Goal: Task Accomplishment & Management: Manage account settings

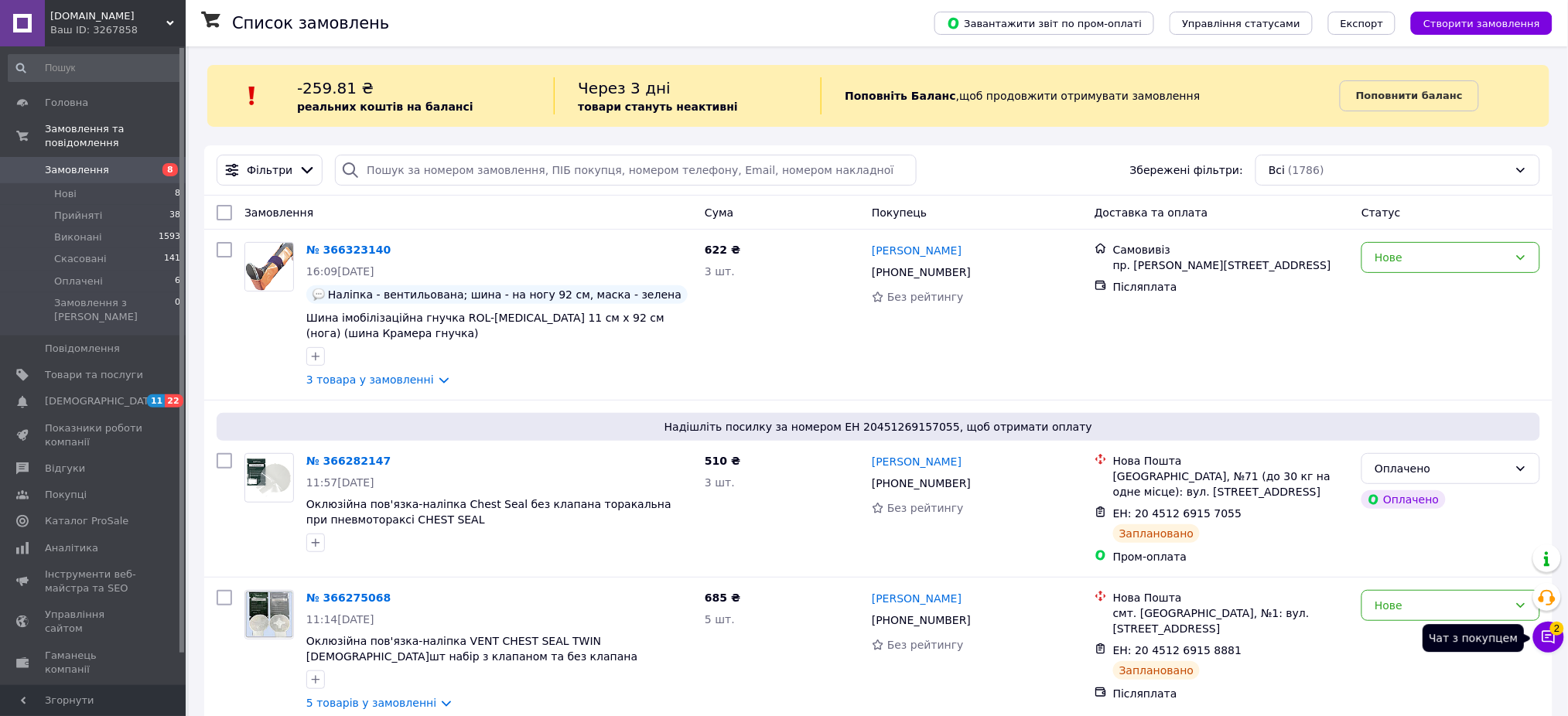
click at [1555, 627] on span "2" at bounding box center [1557, 626] width 14 height 14
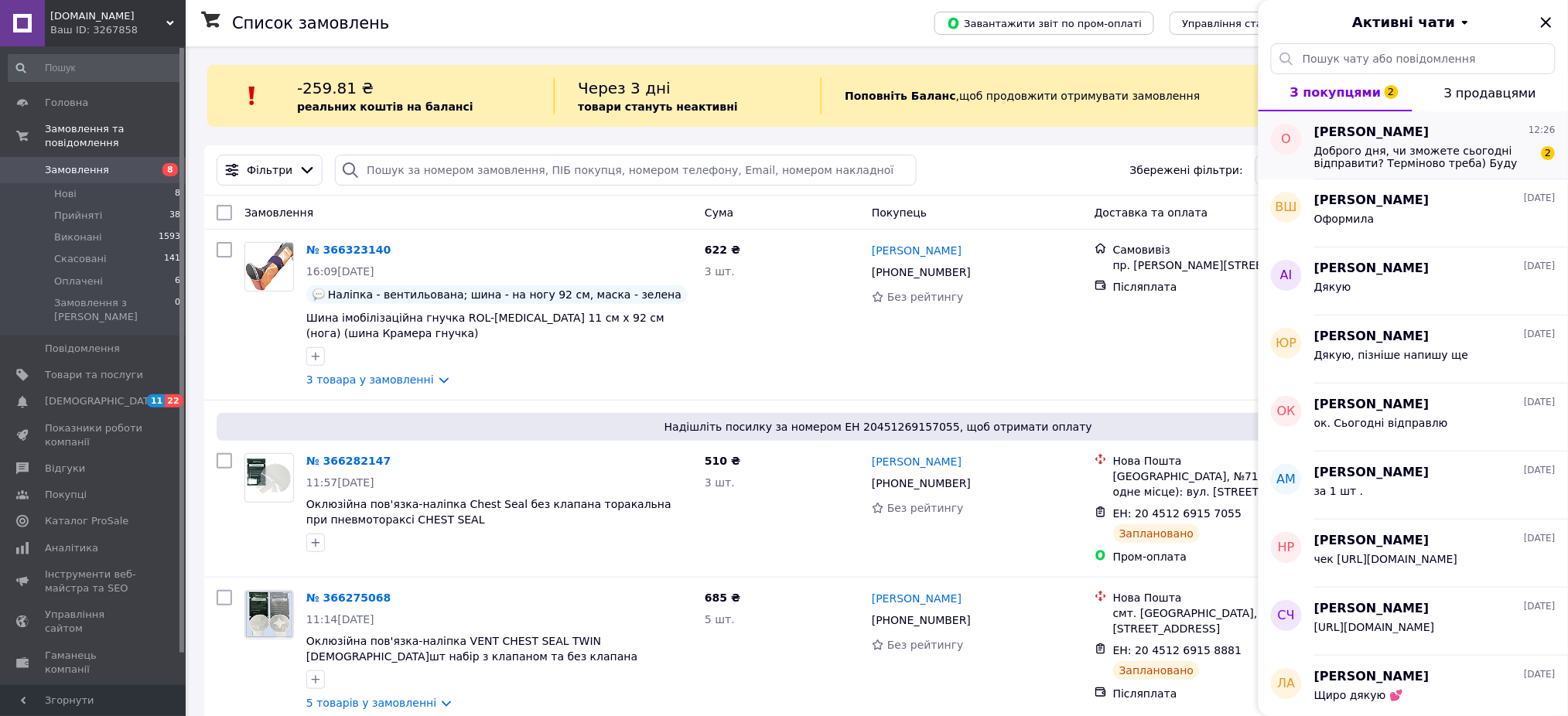
click at [1475, 159] on span "Доброго дня, чи зможете сьогодні відправити? Терміново треба) Буду дуже вдячна)" at bounding box center [1423, 157] width 220 height 25
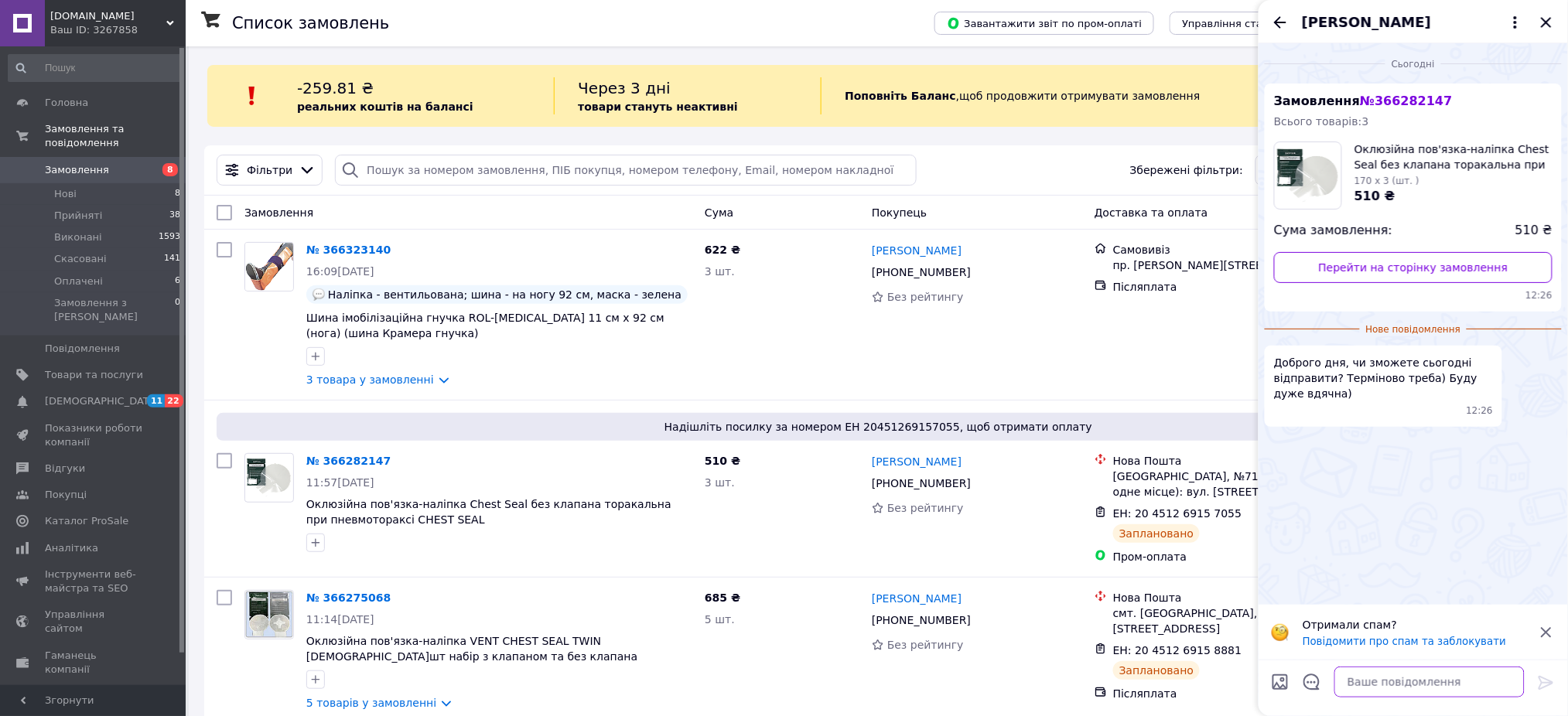
click at [1430, 687] on textarea at bounding box center [1429, 682] width 190 height 31
type textarea "так"
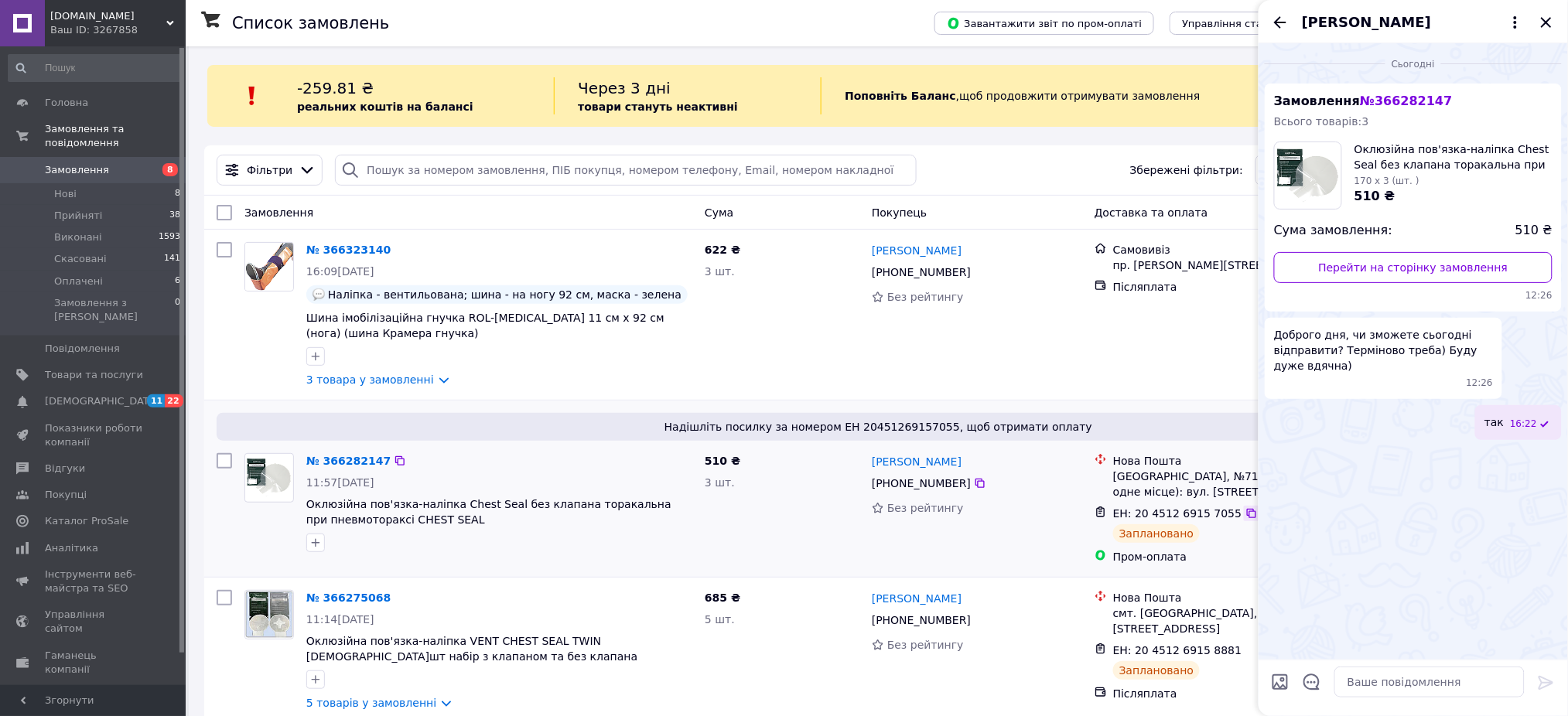
click at [1247, 510] on icon at bounding box center [1251, 514] width 9 height 9
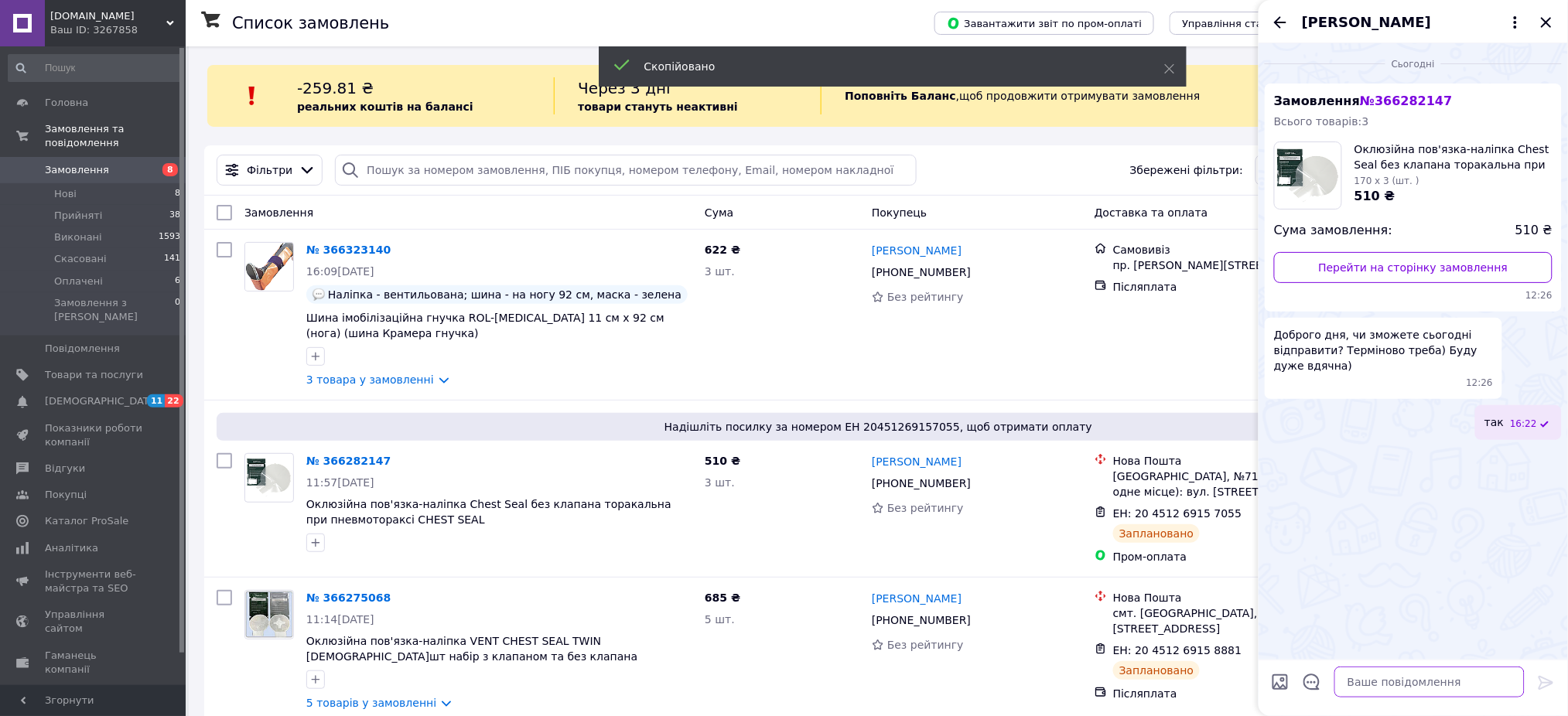
click at [1468, 685] on textarea at bounding box center [1429, 682] width 190 height 31
paste textarea "20451269157055"
type textarea "20451269157055"
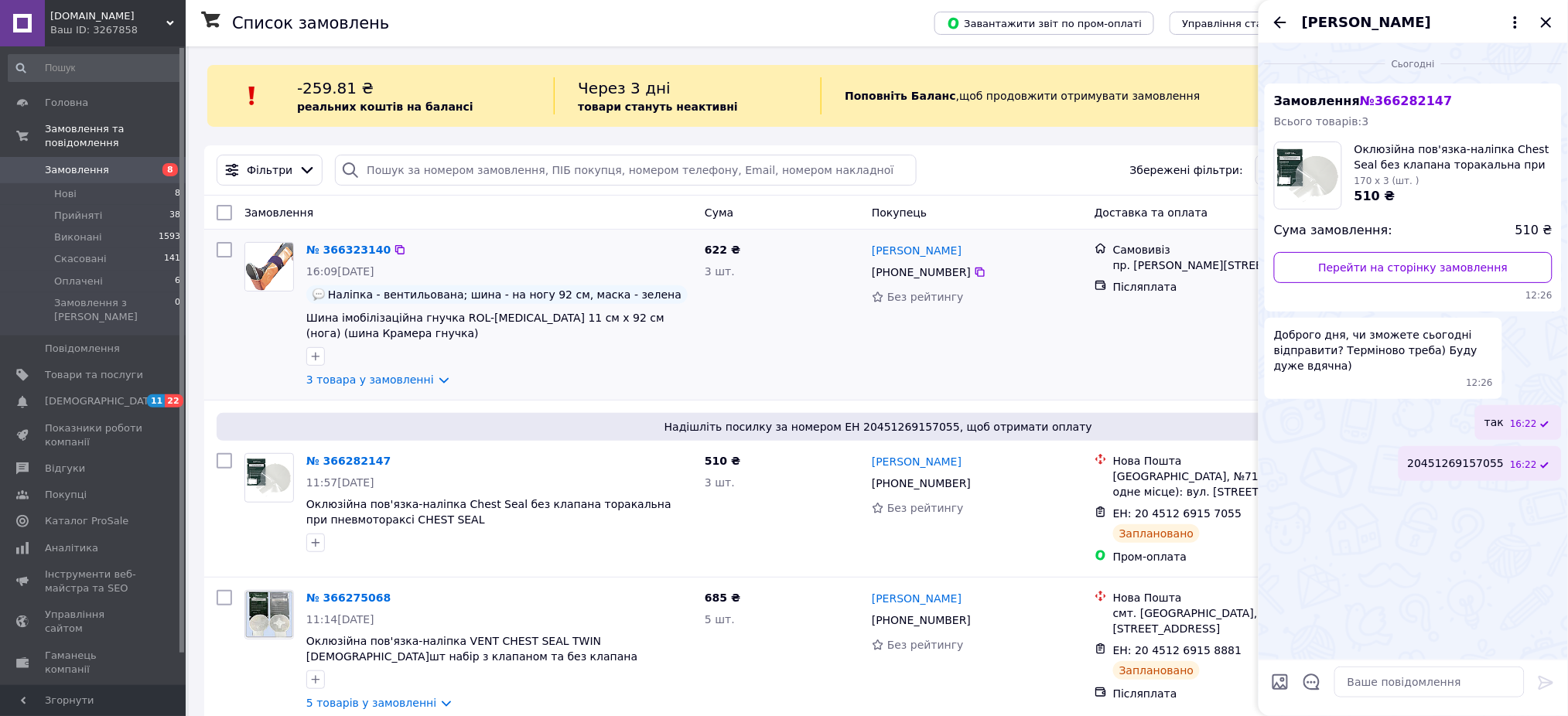
click at [958, 370] on div "[PERSON_NAME] [PHONE_NUMBER] Без рейтингу" at bounding box center [976, 315] width 223 height 158
click at [1538, 22] on icon "Закрити" at bounding box center [1546, 23] width 19 height 19
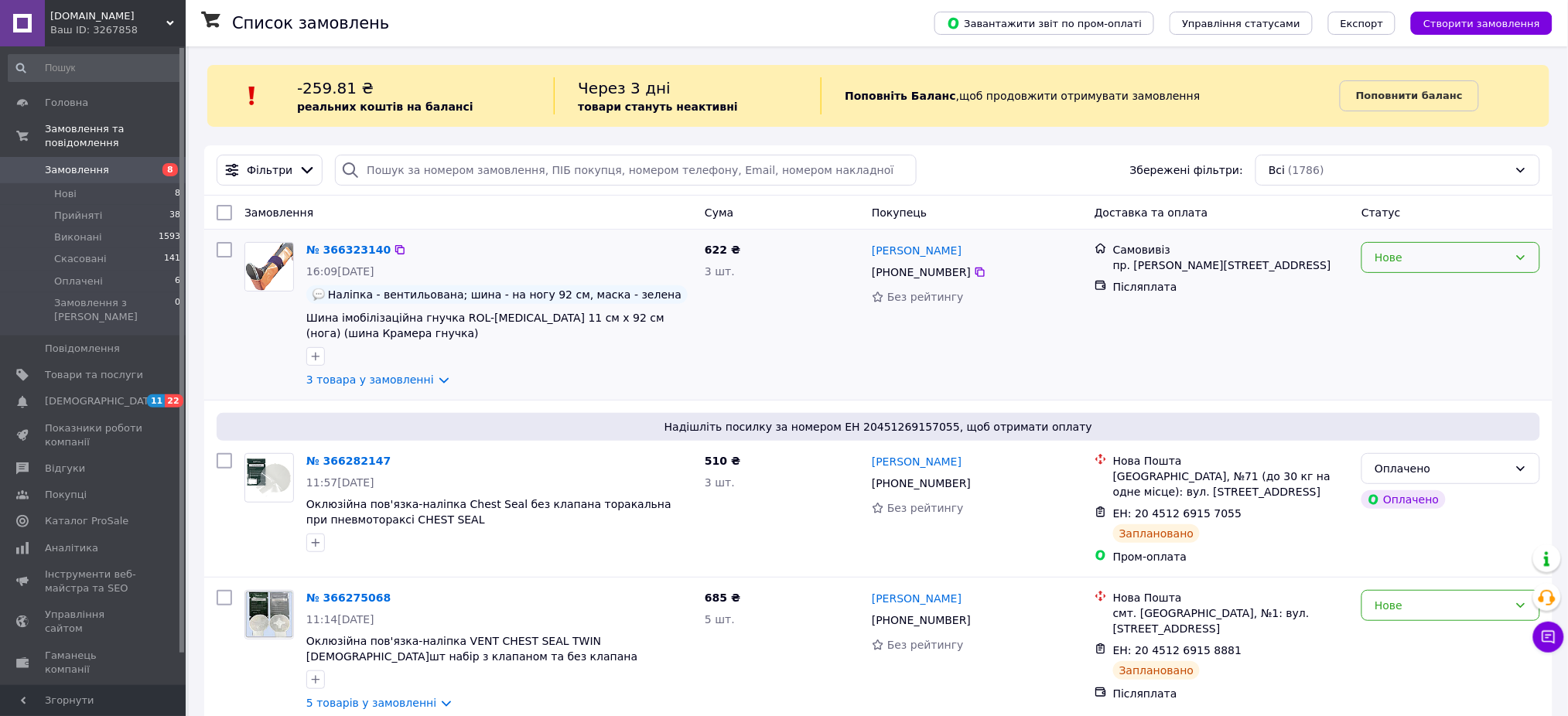
click at [1459, 261] on div "Нове" at bounding box center [1441, 258] width 134 height 17
click at [1465, 280] on li "Прийнято" at bounding box center [1452, 292] width 177 height 28
click at [368, 251] on link "№ 366323140" at bounding box center [349, 250] width 84 height 13
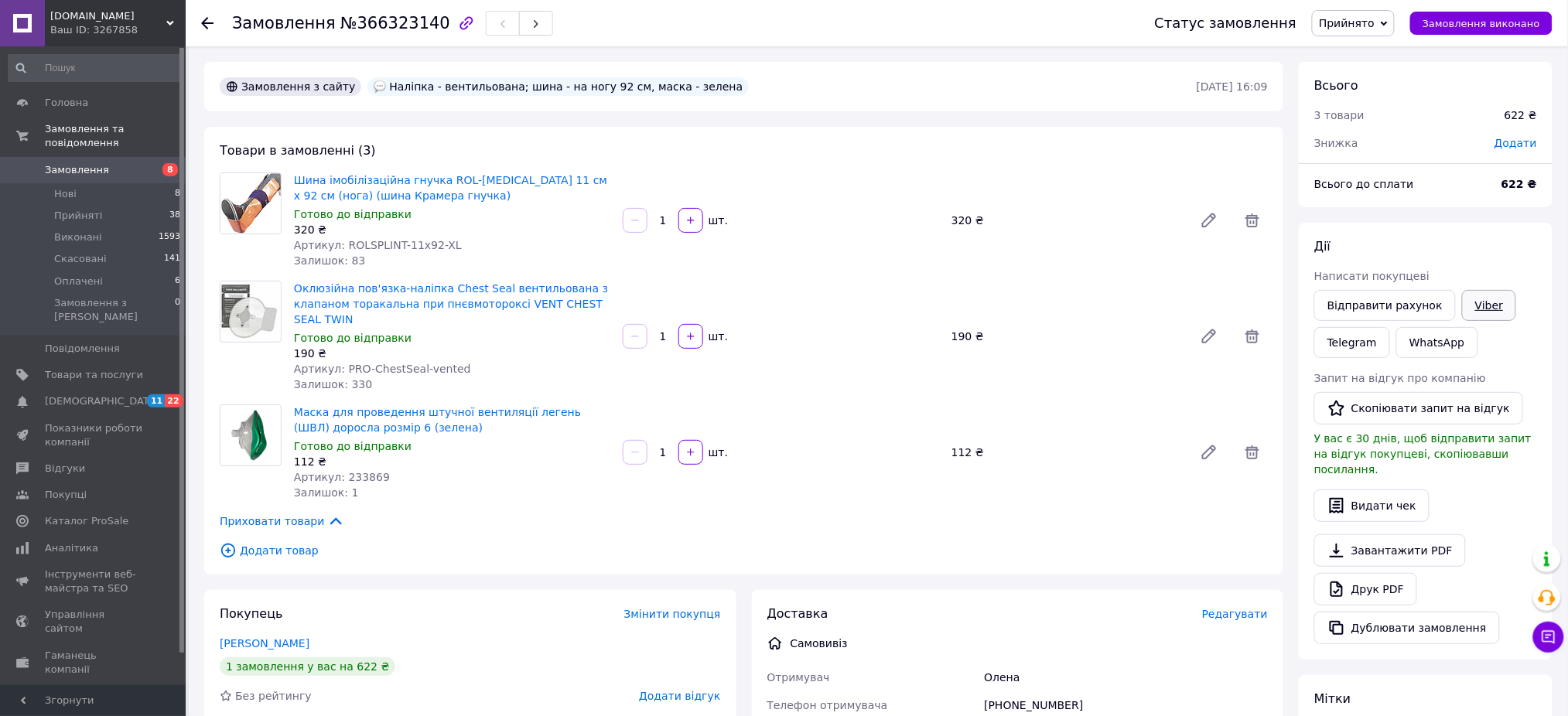
click at [1475, 299] on link "Viber" at bounding box center [1488, 306] width 54 height 31
click at [83, 368] on span "Товари та послуги" at bounding box center [94, 375] width 98 height 14
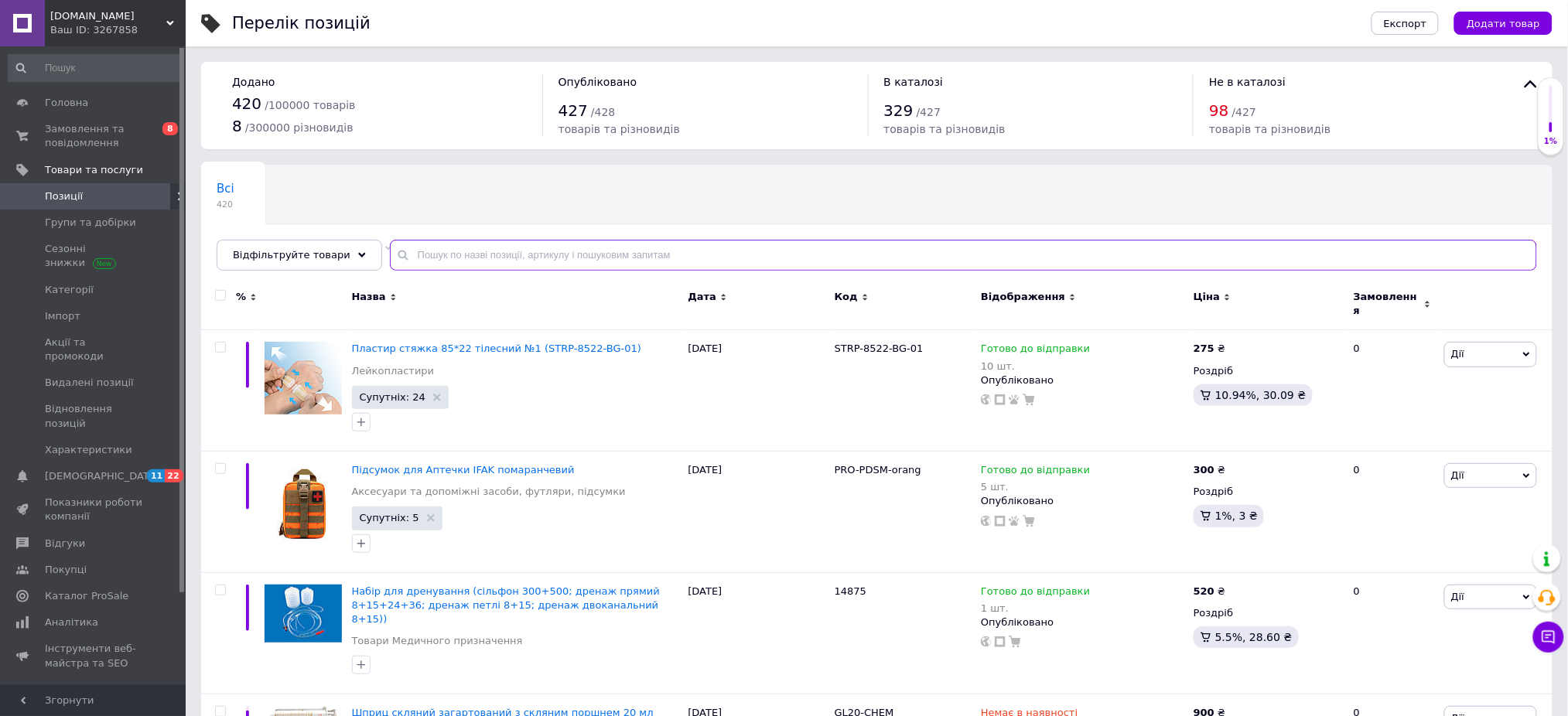
click at [679, 258] on input "text" at bounding box center [964, 256] width 1147 height 31
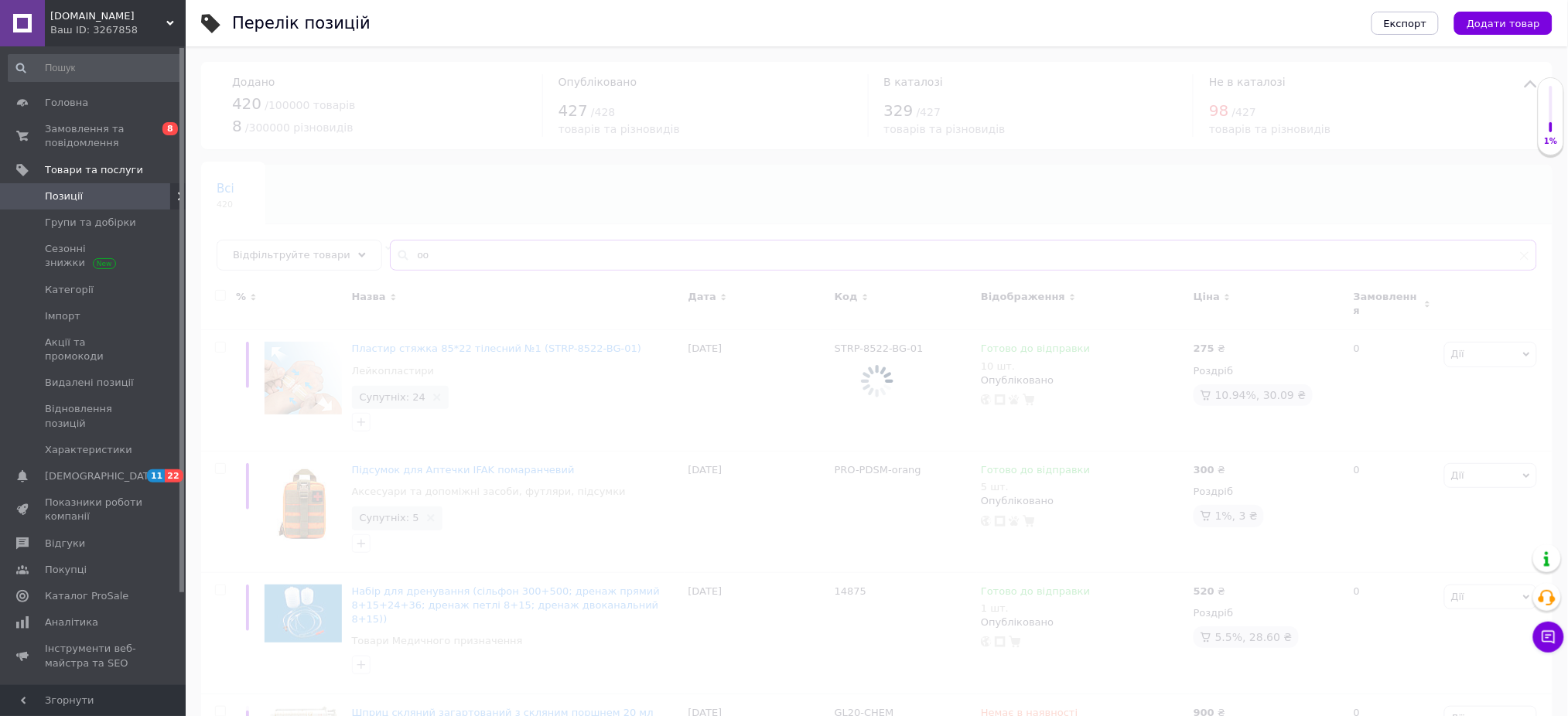
type input "о"
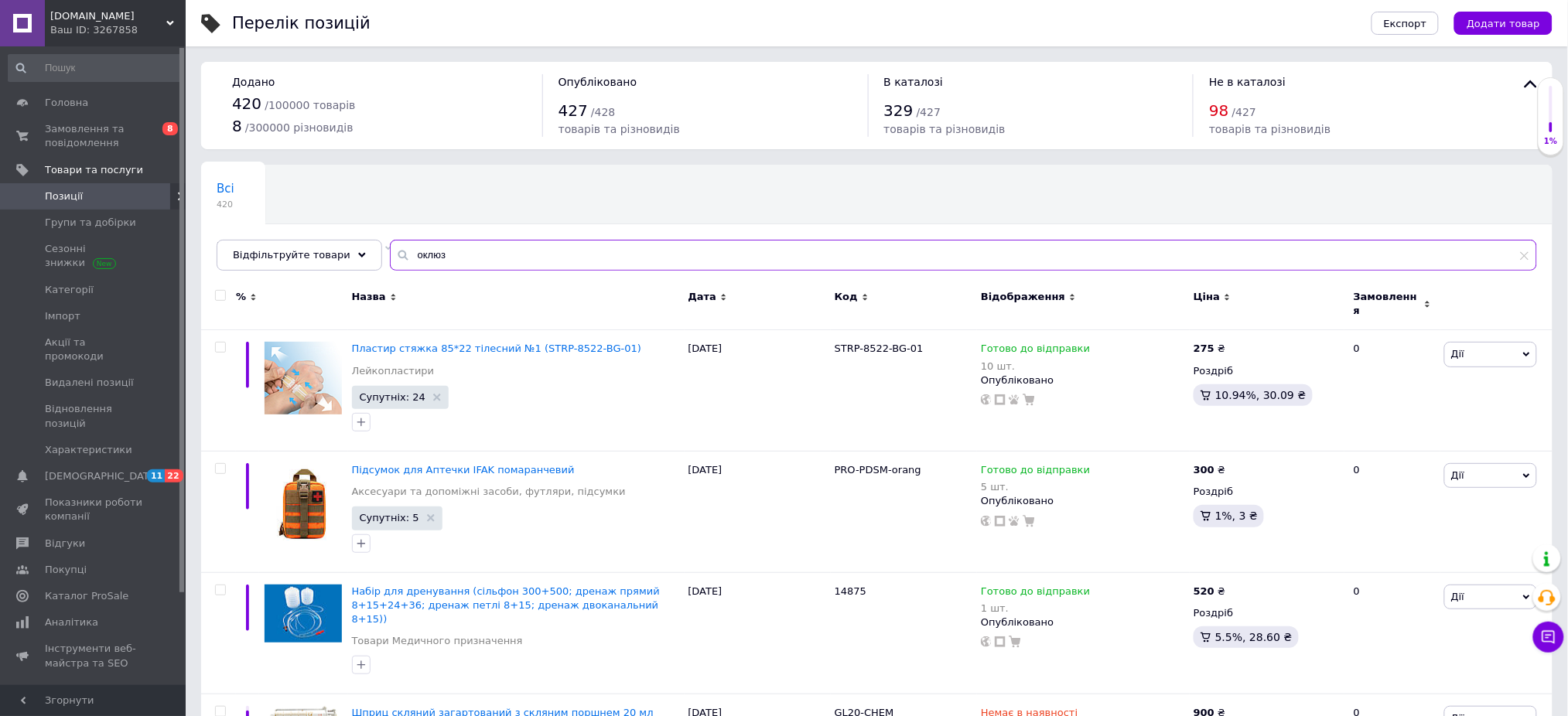
type input "оклюз"
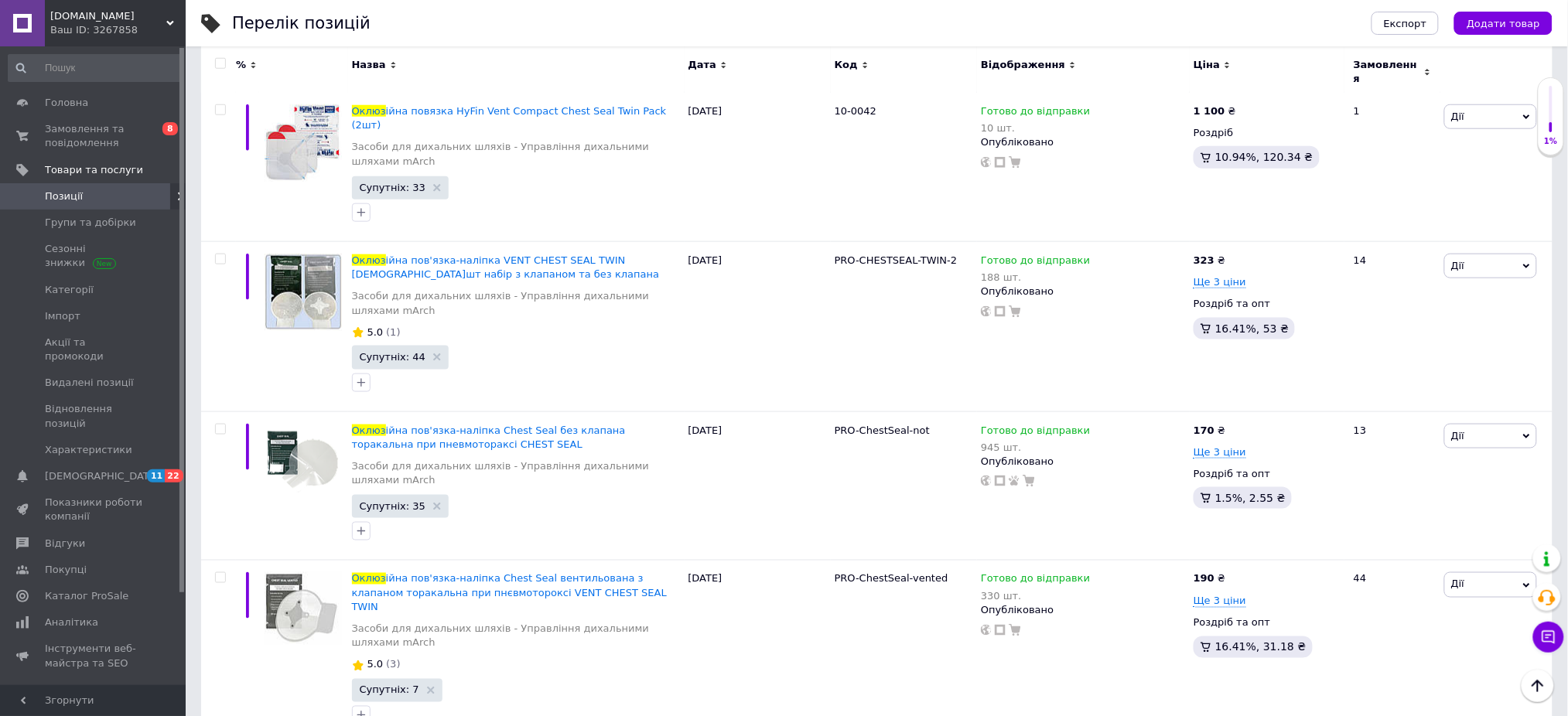
scroll to position [528, 0]
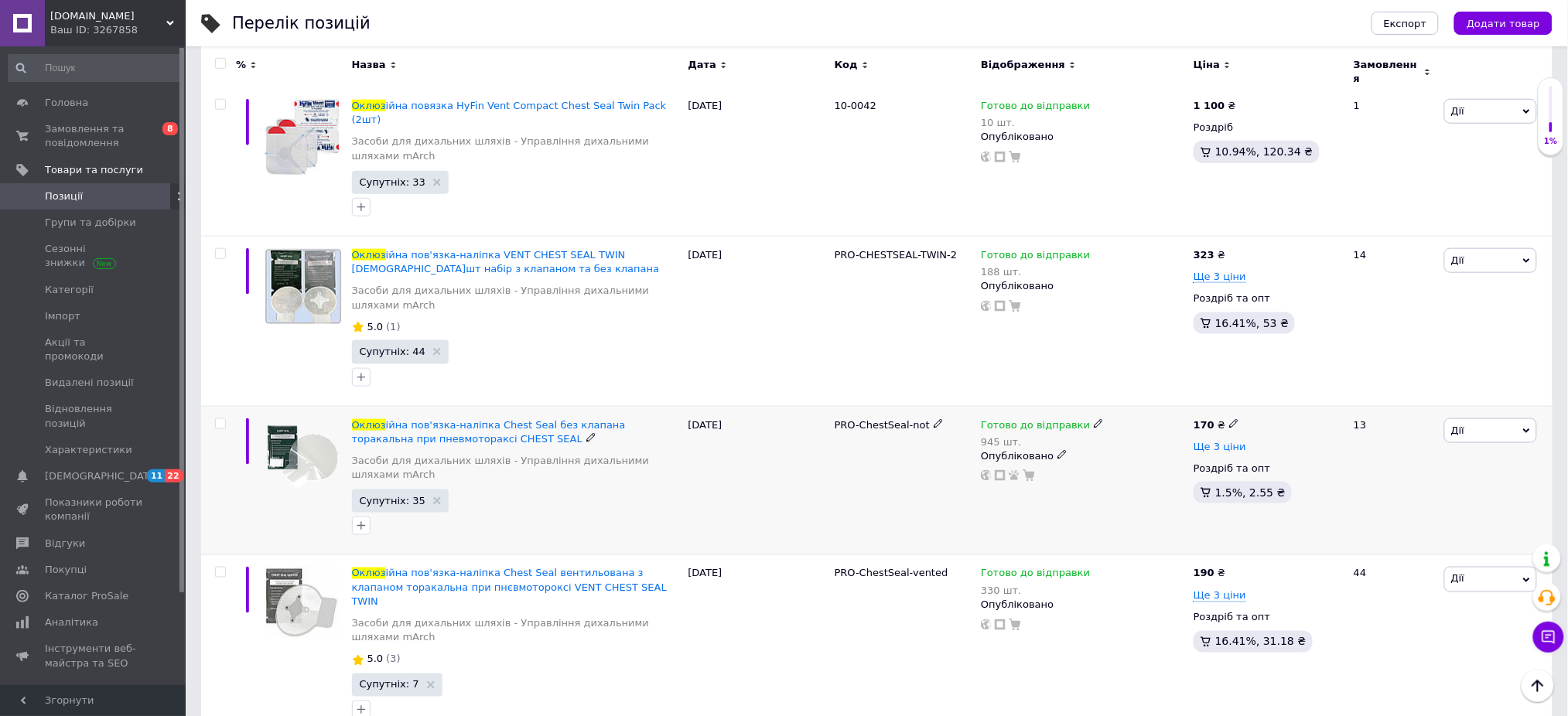
click at [1212, 441] on span "Ще 3 ціни" at bounding box center [1219, 447] width 52 height 13
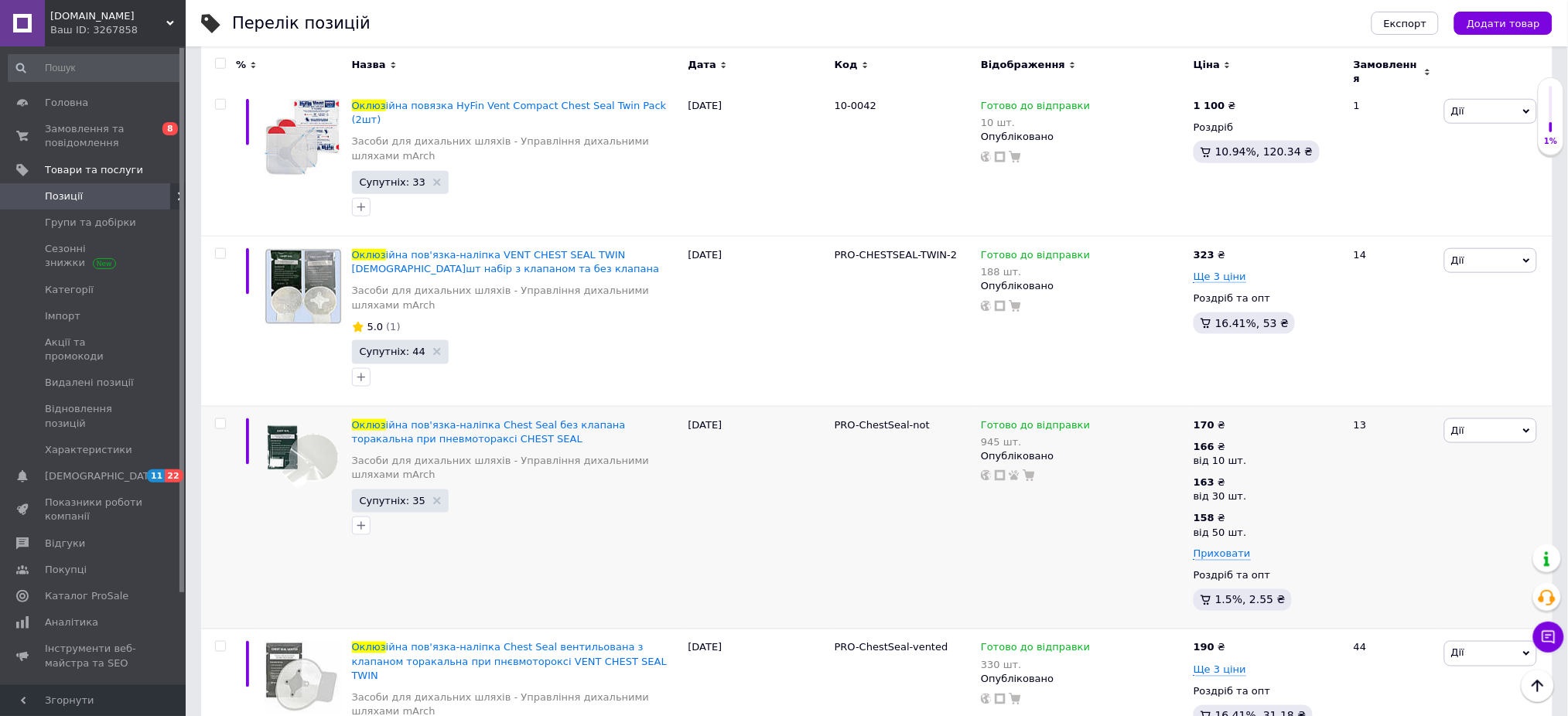
click at [415, 36] on div "Перелік позицій" at bounding box center [786, 23] width 1108 height 46
